Goal: Browse casually: Explore the website without a specific task or goal

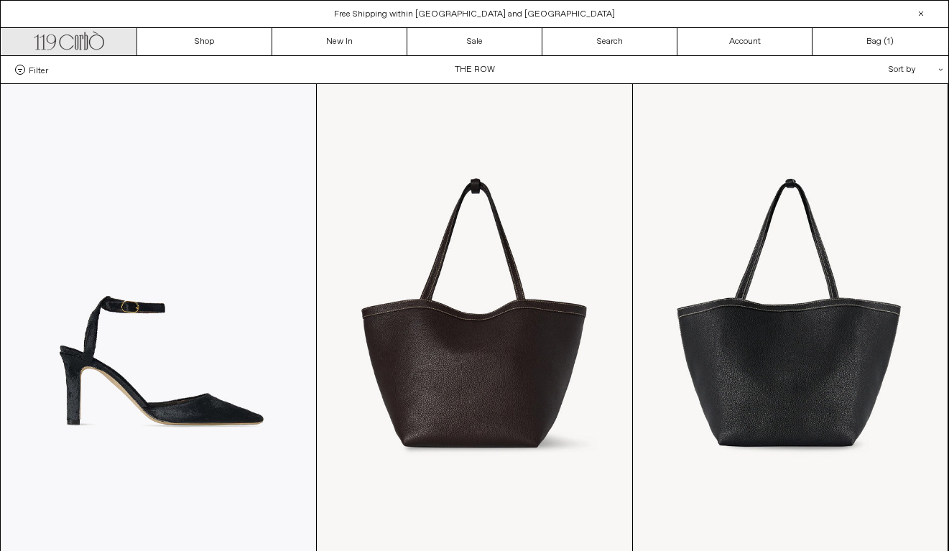
click at [85, 42] on icon ".cls-1, .cls-2 { fill: #231f20; stroke: #231f20; stroke-miterlimit: 10; stroke-…" at bounding box center [69, 39] width 70 height 21
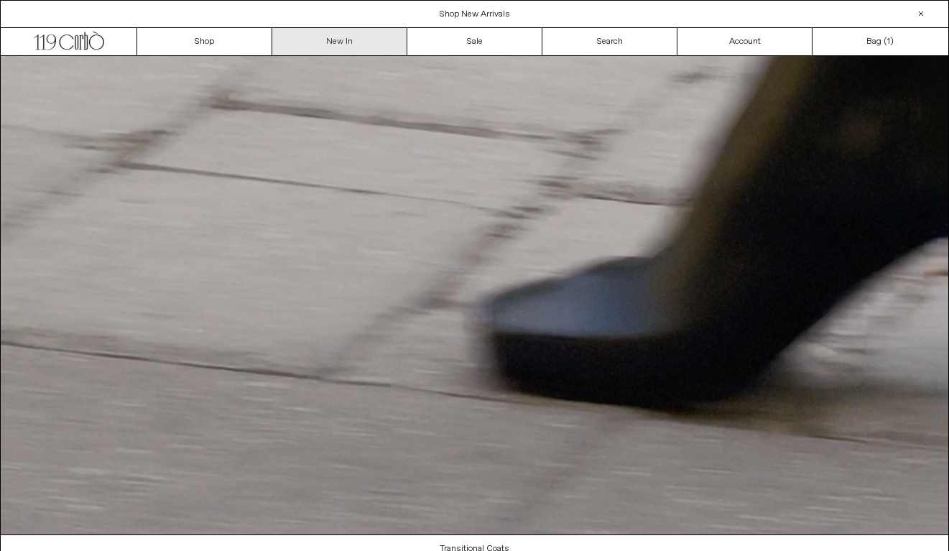
click at [337, 49] on link "New In" at bounding box center [339, 41] width 135 height 27
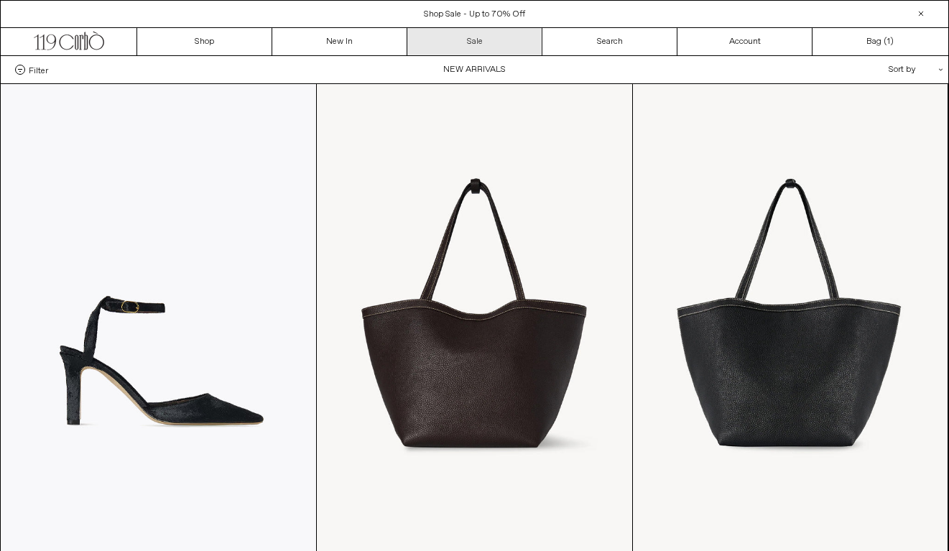
click at [454, 47] on link "Sale" at bounding box center [474, 41] width 135 height 27
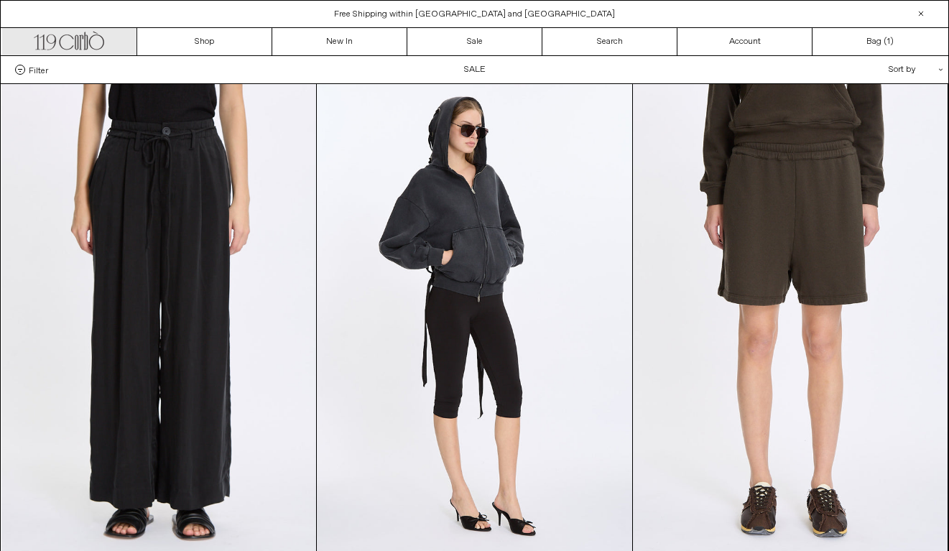
click at [80, 44] on icon at bounding box center [82, 42] width 4 height 14
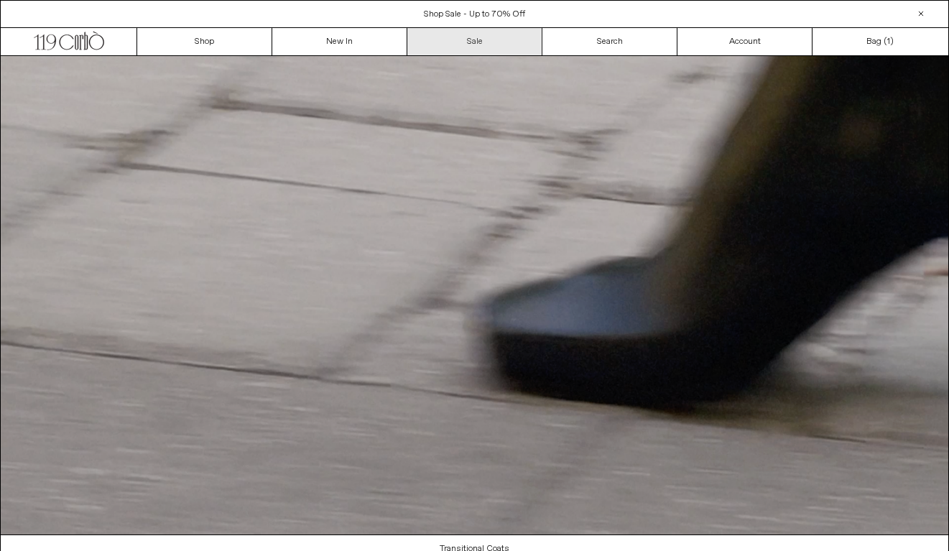
click at [498, 40] on link "Sale" at bounding box center [474, 41] width 135 height 27
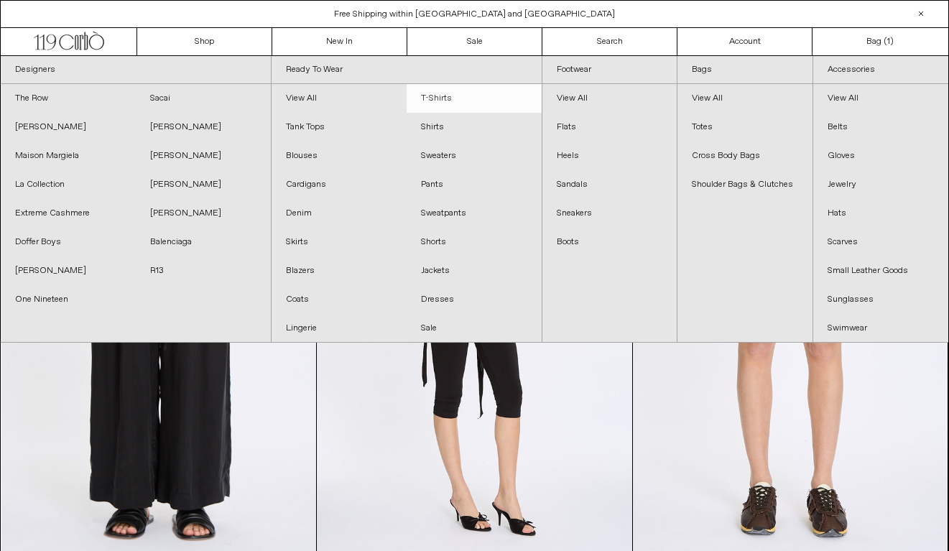
click at [468, 95] on link "T-Shirts" at bounding box center [474, 98] width 135 height 29
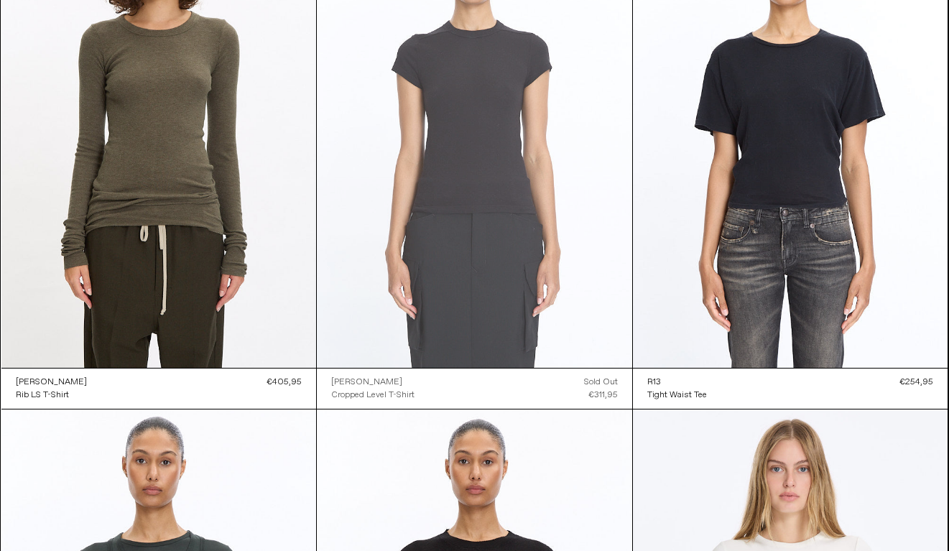
scroll to position [614, 0]
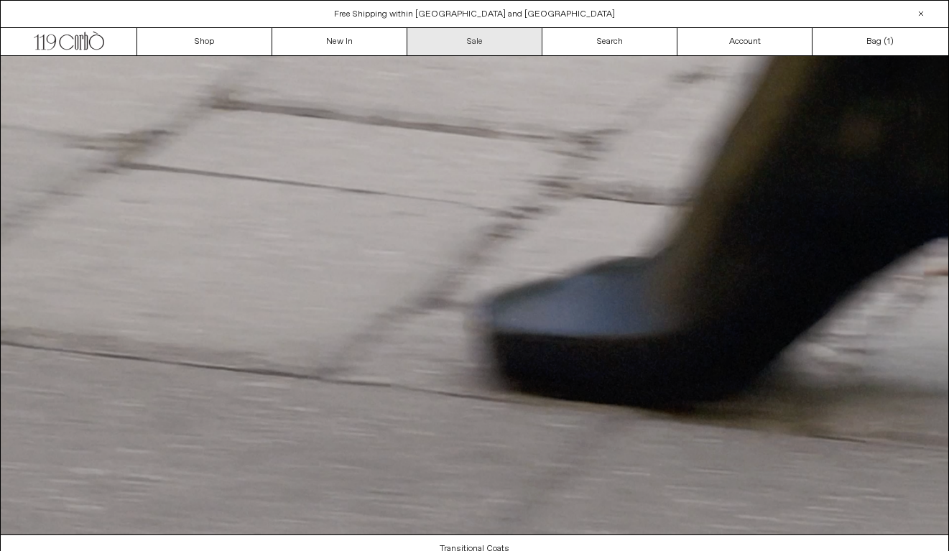
click at [500, 46] on link "Sale" at bounding box center [474, 41] width 135 height 27
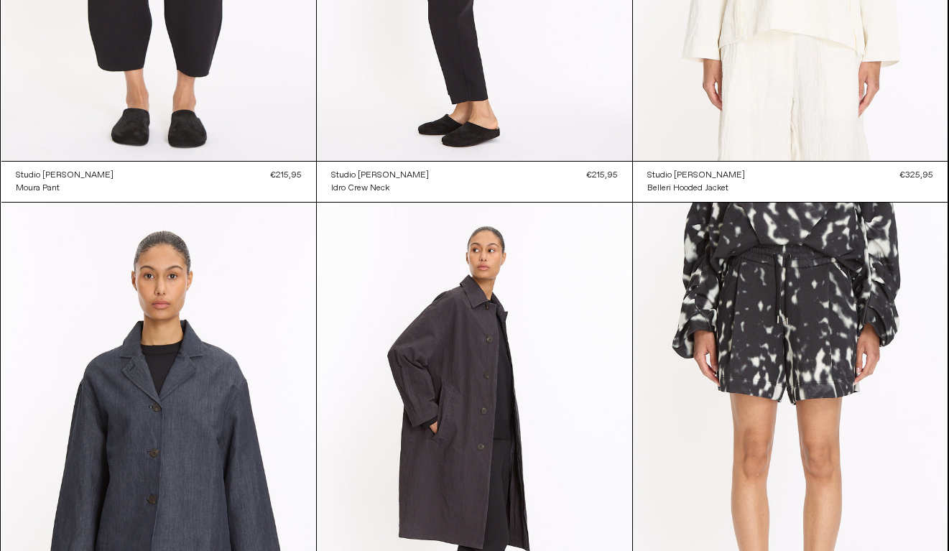
scroll to position [4068, 0]
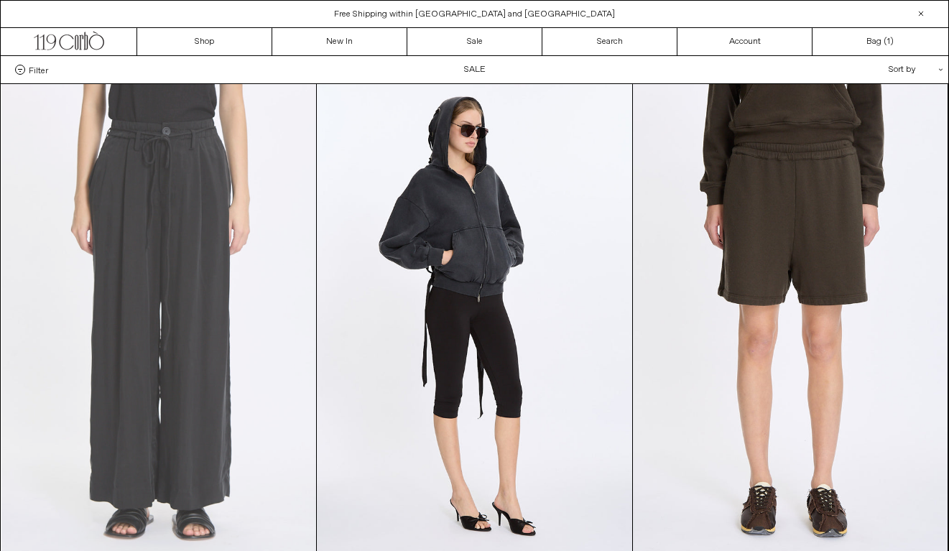
scroll to position [66, 0]
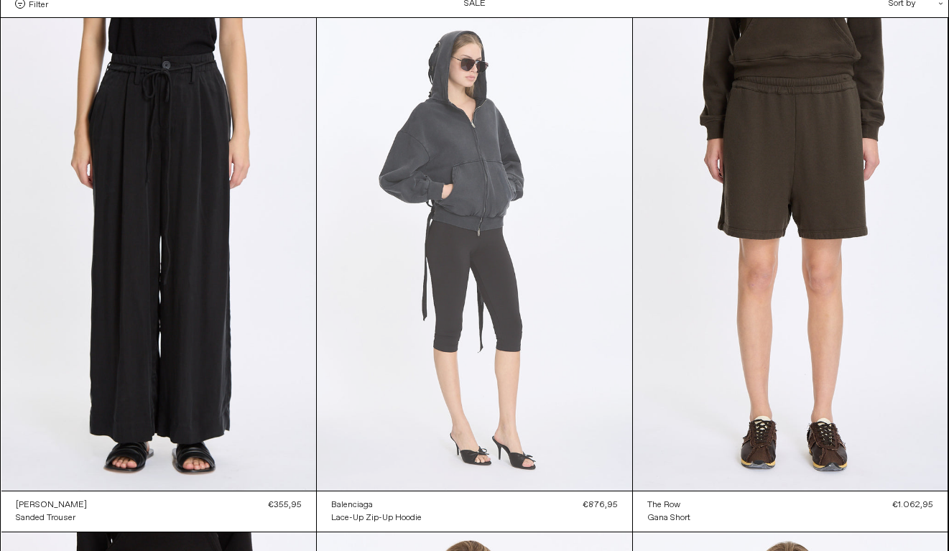
click at [511, 271] on at bounding box center [474, 254] width 315 height 473
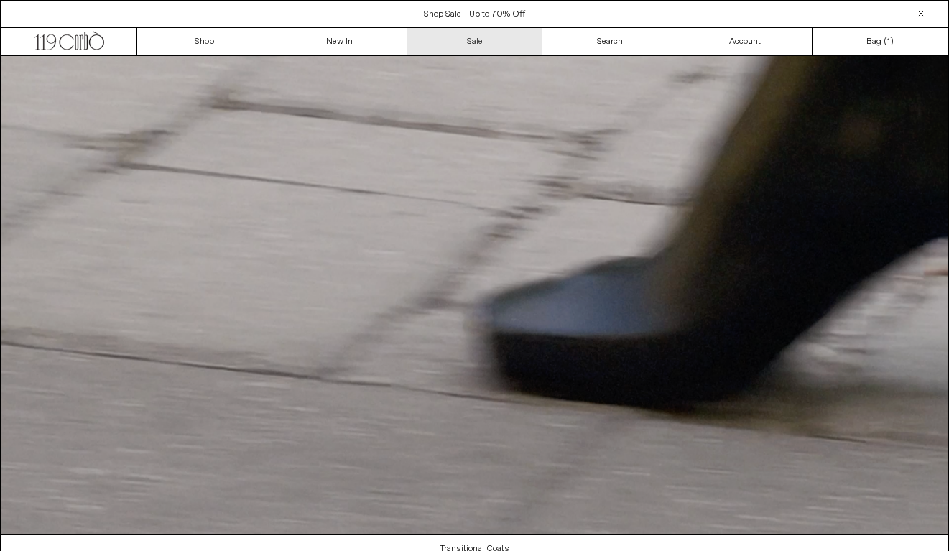
click at [473, 42] on link "Sale" at bounding box center [474, 41] width 135 height 27
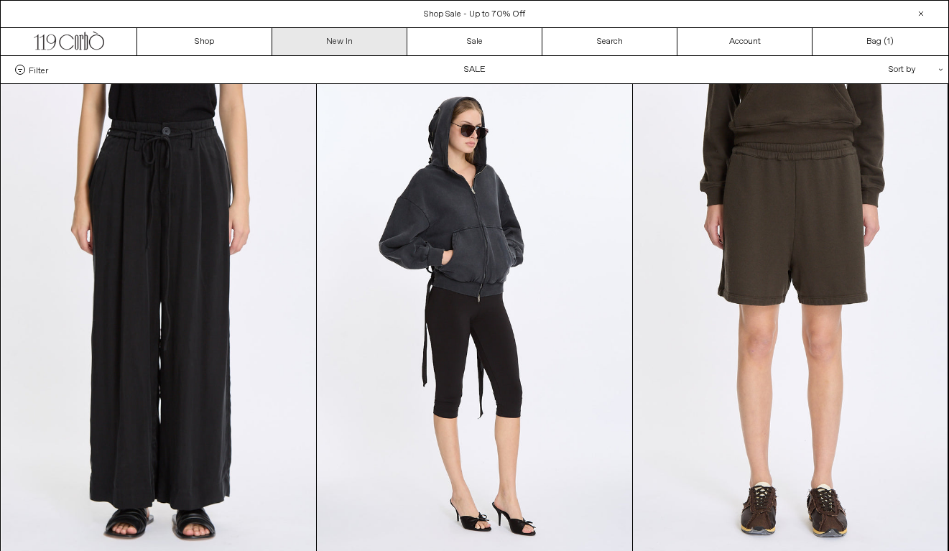
click at [346, 45] on link "New In" at bounding box center [339, 41] width 135 height 27
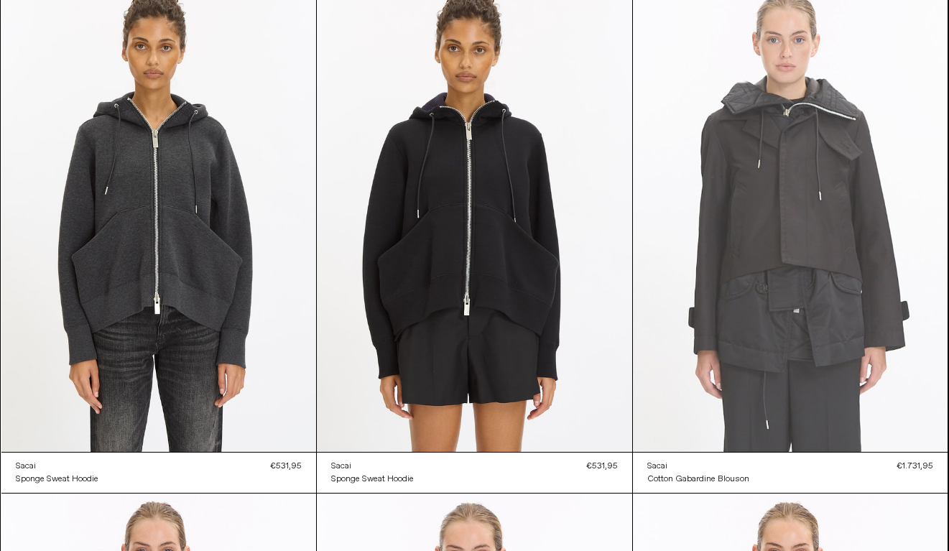
scroll to position [10864, 0]
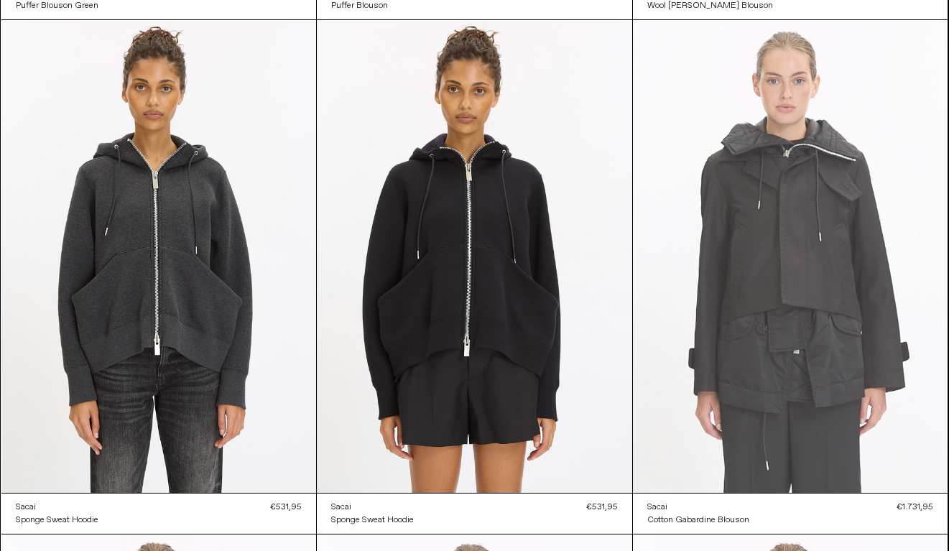
click at [780, 272] on at bounding box center [790, 256] width 315 height 473
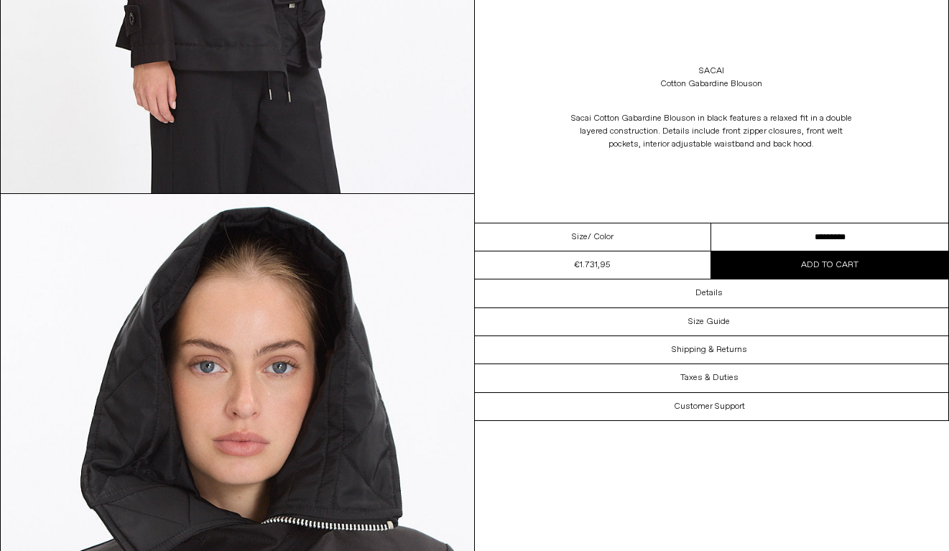
scroll to position [1764, 0]
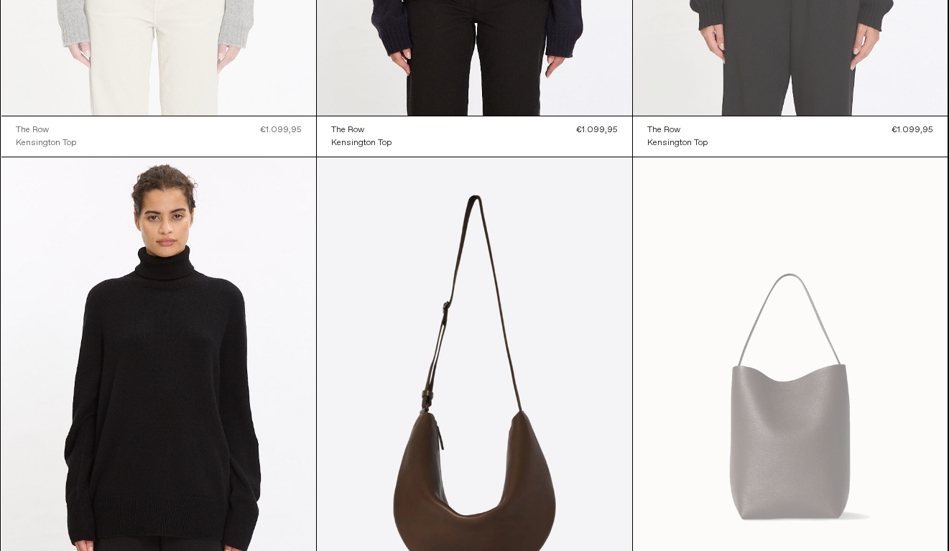
scroll to position [23137, 0]
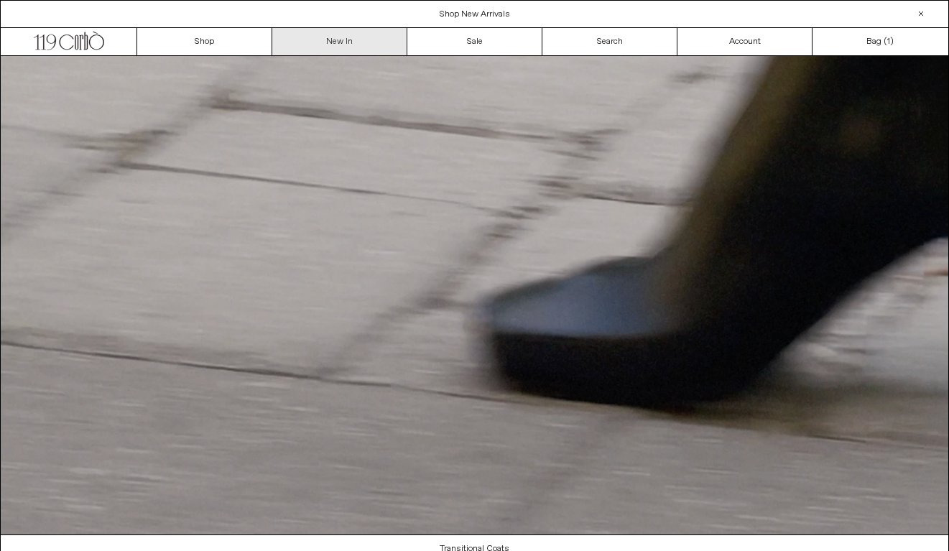
click at [356, 40] on link "New In" at bounding box center [339, 41] width 135 height 27
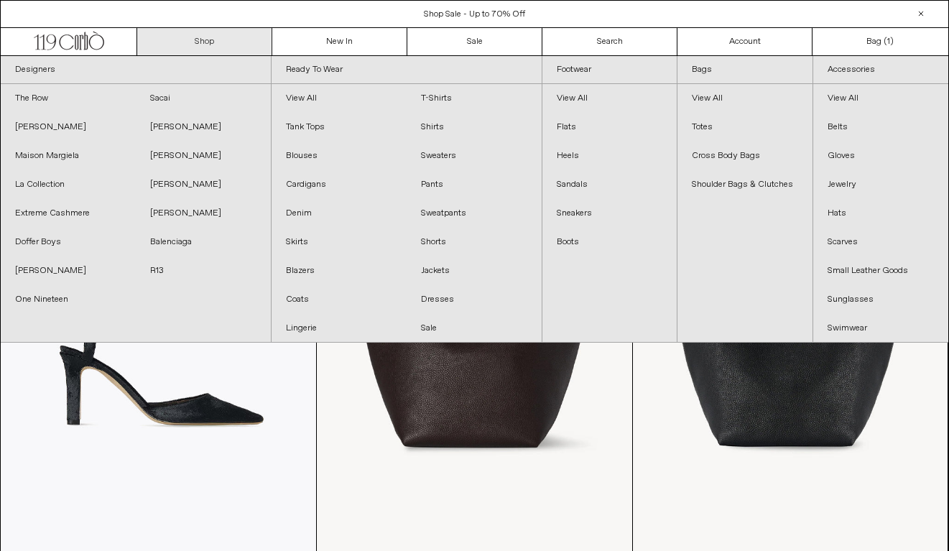
click at [214, 38] on link "Shop" at bounding box center [204, 41] width 135 height 27
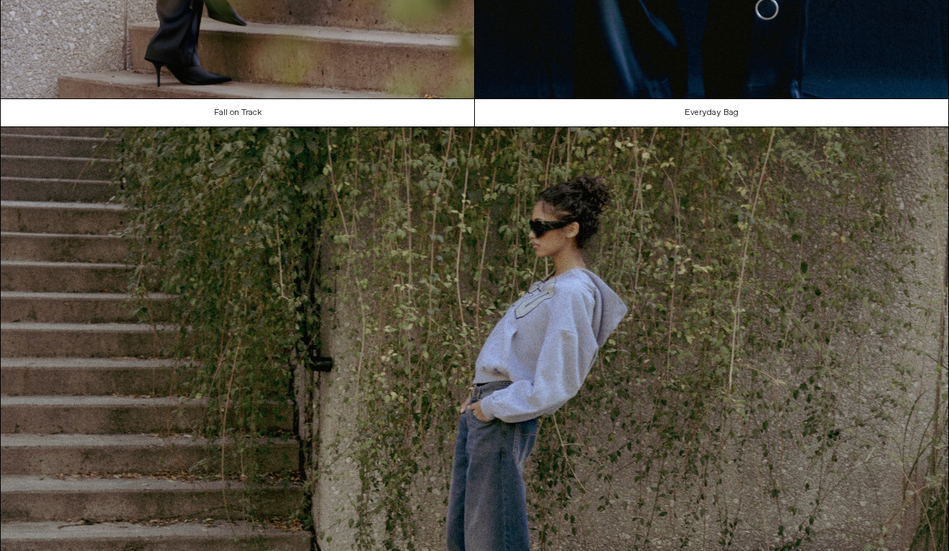
scroll to position [1367, 0]
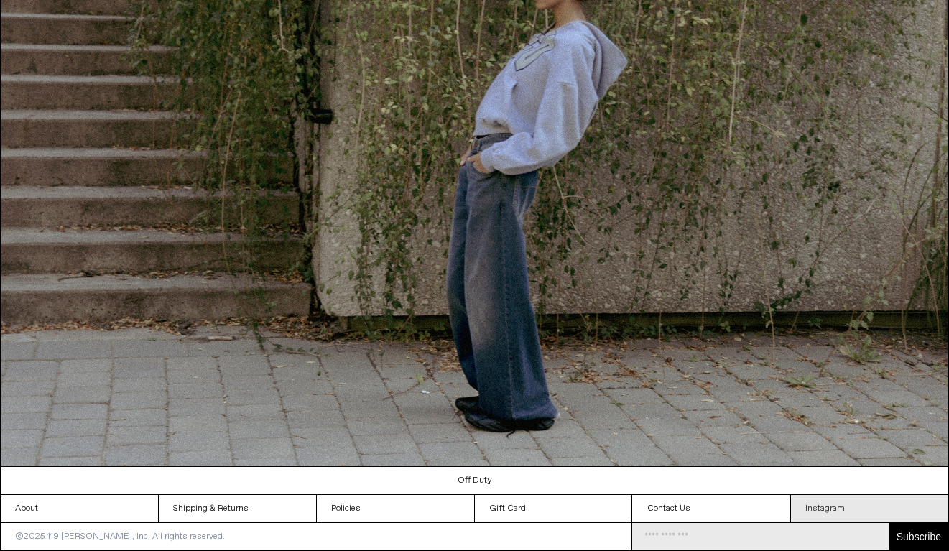
click at [837, 519] on link "Instagram" at bounding box center [869, 508] width 157 height 27
